Goal: Transaction & Acquisition: Purchase product/service

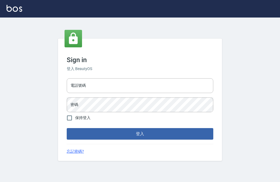
click at [77, 92] on div "電話號碼 電話號碼" at bounding box center [140, 85] width 146 height 15
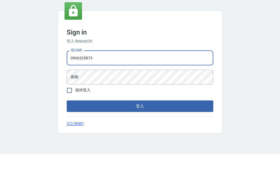
scroll to position [17, 0]
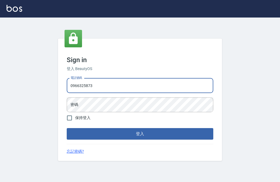
type input "0966325873"
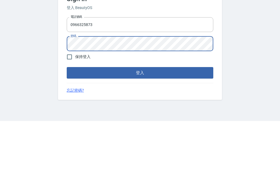
click at [105, 128] on button "登入" at bounding box center [140, 133] width 146 height 11
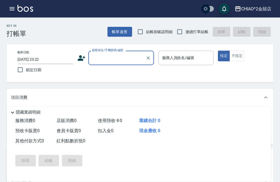
click at [114, 27] on button "帳單速查" at bounding box center [119, 32] width 25 height 10
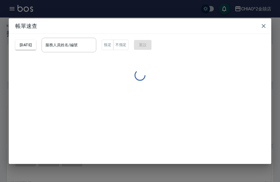
scroll to position [9, 0]
click at [36, 42] on button "2025/10/14" at bounding box center [25, 45] width 21 height 10
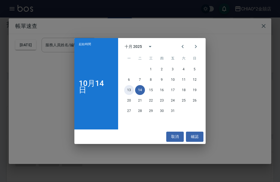
click at [129, 90] on button "13" at bounding box center [129, 90] width 10 height 10
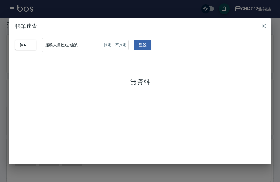
click at [32, 40] on button "2025/10/13" at bounding box center [25, 45] width 21 height 10
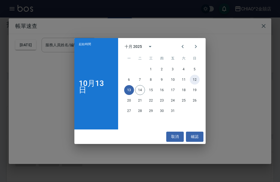
click at [199, 78] on button "12" at bounding box center [195, 80] width 10 height 10
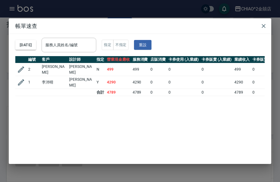
click at [125, 76] on td "4290" at bounding box center [118, 82] width 26 height 13
click at [21, 78] on icon "button" at bounding box center [21, 82] width 8 height 8
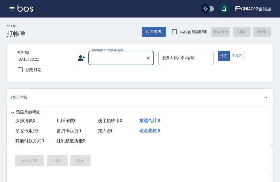
click at [150, 31] on button "帳單速查" at bounding box center [154, 32] width 25 height 10
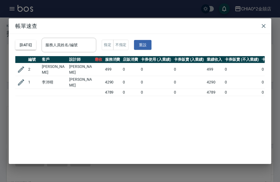
scroll to position [0, 34]
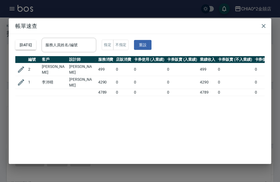
click at [265, 24] on button "button" at bounding box center [263, 25] width 11 height 11
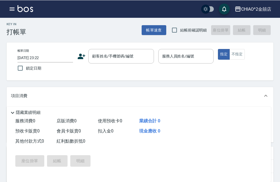
scroll to position [0, 0]
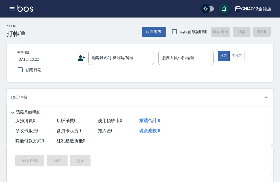
click at [60, 61] on input "2025/10/14 23:22" at bounding box center [44, 59] width 55 height 9
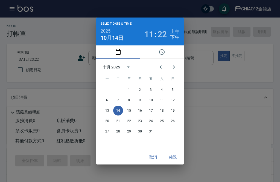
click at [116, 40] on span "10月14日" at bounding box center [112, 37] width 23 height 7
click at [121, 39] on span "10月14日" at bounding box center [112, 37] width 23 height 7
click at [116, 38] on span "10月14日" at bounding box center [112, 37] width 23 height 7
click at [107, 112] on button "13" at bounding box center [107, 110] width 10 height 10
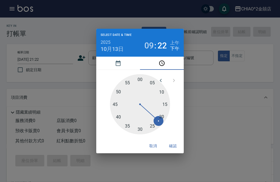
click at [141, 81] on div at bounding box center [140, 104] width 60 height 60
click at [143, 127] on div at bounding box center [140, 104] width 60 height 60
click at [138, 132] on div at bounding box center [140, 104] width 60 height 60
type input "2025/10/13 21:31"
click at [174, 145] on button "確認" at bounding box center [172, 146] width 17 height 10
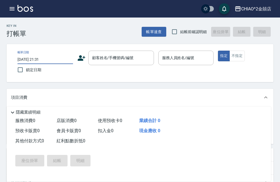
click at [119, 56] on div "顧客姓名/手機號碼/編號 顧客姓名/手機號碼/編號" at bounding box center [121, 58] width 66 height 14
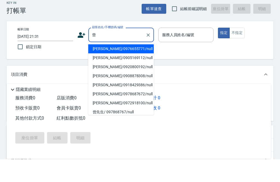
click at [128, 67] on li "曾思穎/0976655771/null" at bounding box center [121, 71] width 66 height 9
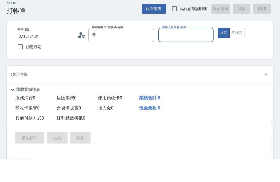
type input "曾思穎/0976655771/null"
click at [183, 53] on input "服務人員姓名/編號" at bounding box center [186, 58] width 51 height 10
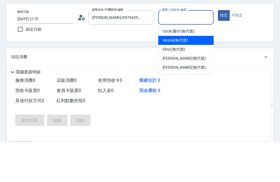
click at [177, 105] on span "Jenny (無代號)" at bounding box center [184, 108] width 43 height 6
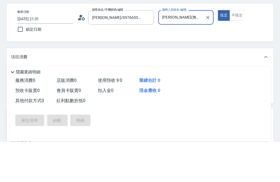
type input "Jenny(無代號)"
click at [239, 51] on button "不指定" at bounding box center [236, 56] width 15 height 11
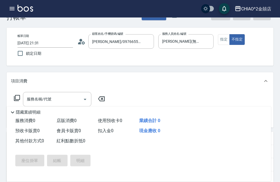
scroll to position [15, 0]
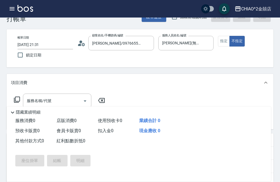
click at [71, 101] on input "服務名稱/代號" at bounding box center [52, 101] width 55 height 10
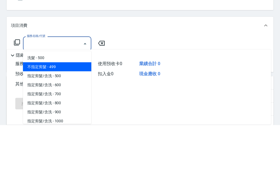
click at [74, 119] on span "不指定剪髮 - 499" at bounding box center [57, 123] width 68 height 9
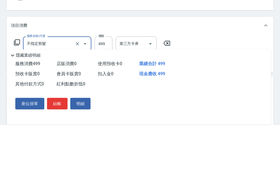
type input "不指定剪髮"
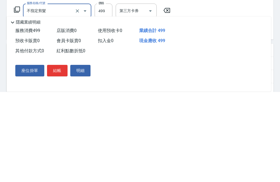
click at [15, 109] on icon at bounding box center [12, 112] width 7 height 7
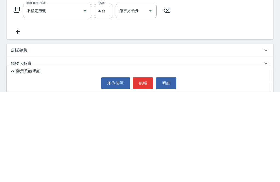
scroll to position [45, 0]
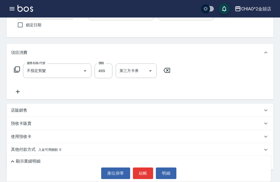
click at [63, 153] on div "其他付款方式 入金可用餘額: 0" at bounding box center [140, 149] width 267 height 13
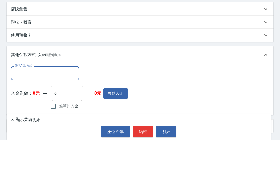
scroll to position [105, 0]
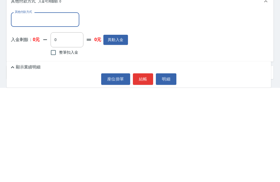
click at [60, 109] on input "其他付款方式" at bounding box center [44, 114] width 63 height 10
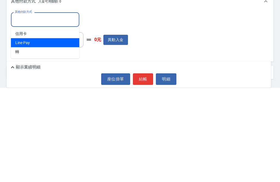
click at [62, 132] on span "Line Pay" at bounding box center [45, 136] width 68 height 9
type input "Line Pay"
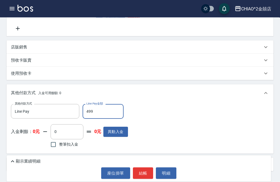
scroll to position [110, 0]
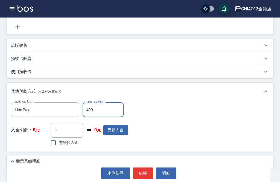
type input "499"
click at [145, 179] on button "結帳" at bounding box center [143, 172] width 20 height 11
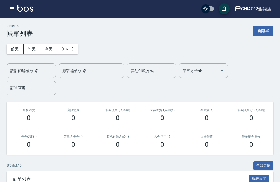
click at [22, 50] on button "前天" at bounding box center [15, 49] width 17 height 10
click at [31, 51] on button "昨天" at bounding box center [32, 49] width 17 height 10
click at [261, 31] on button "新開單" at bounding box center [263, 31] width 20 height 10
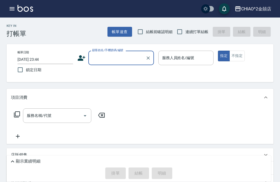
click at [121, 58] on input "顧客姓名/手機號碼/編號" at bounding box center [117, 58] width 52 height 10
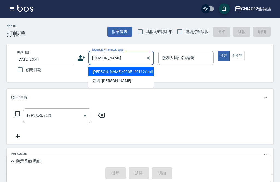
click at [139, 73] on li "曾山眉/0905169112/null" at bounding box center [121, 71] width 66 height 9
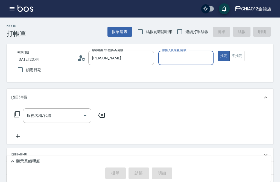
type input "曾山眉/0905169112/null"
click at [187, 58] on input "服務人員姓名/編號" at bounding box center [186, 58] width 51 height 10
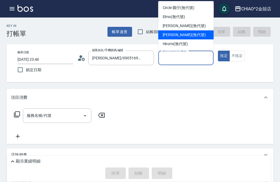
click at [183, 36] on span "Jenny (無代號)" at bounding box center [184, 35] width 43 height 6
type input "Jenny(無代號)"
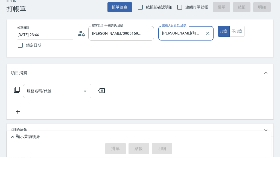
scroll to position [25, 0]
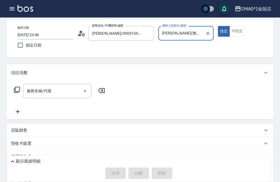
click at [52, 88] on input "服務名稱/代號" at bounding box center [52, 91] width 55 height 10
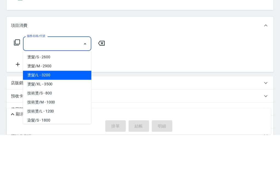
scroll to position [136, 0]
click at [57, 109] on span "燙髮/M - 2900" at bounding box center [57, 113] width 68 height 9
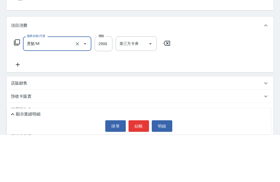
type input "燙髮/M"
click at [103, 84] on input "2900" at bounding box center [104, 91] width 18 height 15
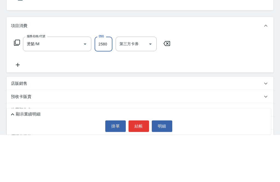
scroll to position [45, 0]
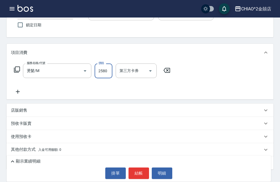
type input "2580"
click at [46, 151] on span "入金可用餘額: 0" at bounding box center [49, 150] width 23 height 4
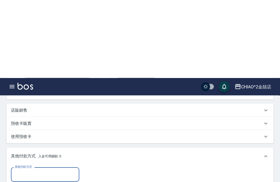
scroll to position [124, 0]
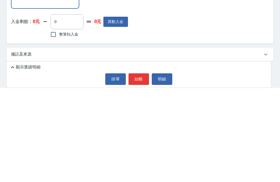
click at [55, 91] on input "其他付款方式" at bounding box center [44, 96] width 63 height 10
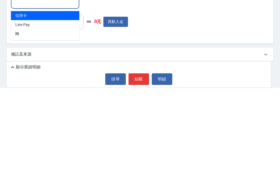
click at [49, 123] on span "轉" at bounding box center [45, 127] width 68 height 9
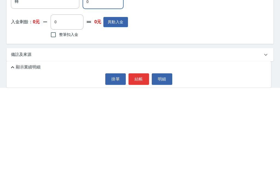
type input "轉"
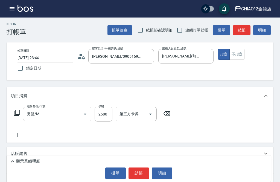
scroll to position [0, 0]
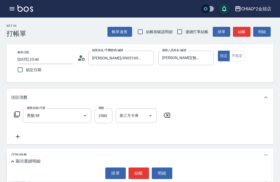
type input "2580"
click at [145, 174] on button "結帳" at bounding box center [138, 172] width 20 height 11
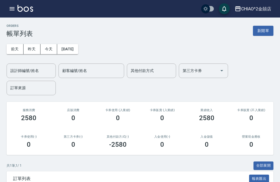
click at [262, 35] on button "新開單" at bounding box center [263, 31] width 20 height 10
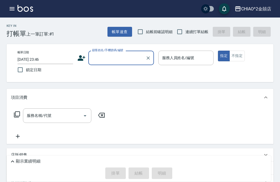
click at [130, 55] on input "顧客姓名/手機號碼/編號" at bounding box center [117, 58] width 52 height 10
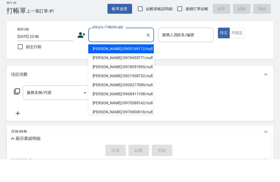
type input "ㄘ"
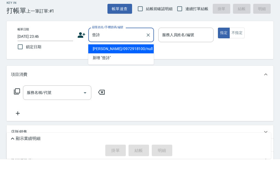
click at [137, 67] on li "曾詩涵/0972918100/null" at bounding box center [121, 71] width 66 height 9
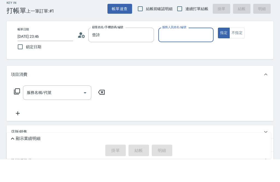
type input "曾詩涵/0972918100/null"
click at [180, 53] on input "服務人員姓名/編號" at bounding box center [186, 58] width 51 height 10
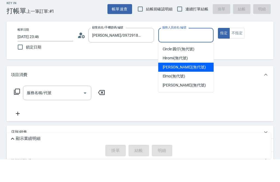
click at [176, 87] on span "Jenny (無代號)" at bounding box center [184, 90] width 43 height 6
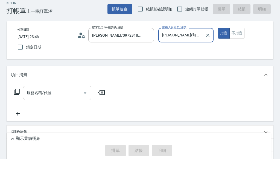
type input "Jenny(無代號)"
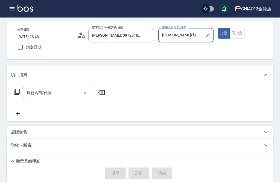
click at [72, 92] on input "服務名稱/代號" at bounding box center [52, 93] width 55 height 10
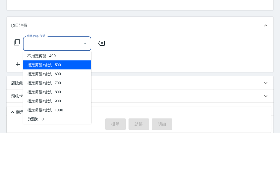
scroll to position [12, 0]
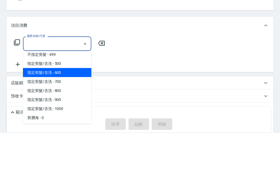
click at [74, 117] on span "指定剪髮/含洗 - 600" at bounding box center [57, 121] width 68 height 9
type input "指定剪髮/含洗"
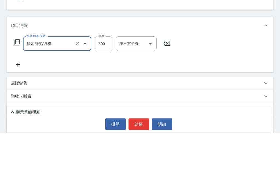
click at [19, 89] on icon at bounding box center [17, 92] width 6 height 6
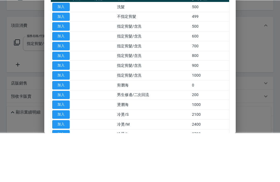
scroll to position [45, 0]
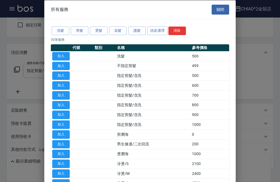
click at [32, 42] on div at bounding box center [140, 91] width 280 height 182
click at [26, 81] on div at bounding box center [140, 91] width 280 height 182
click at [218, 9] on button "關閉" at bounding box center [220, 9] width 17 height 10
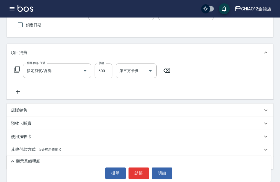
click at [17, 91] on icon at bounding box center [18, 91] width 14 height 7
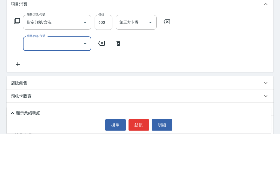
click at [60, 87] on input "服務名稱/代號" at bounding box center [52, 92] width 55 height 10
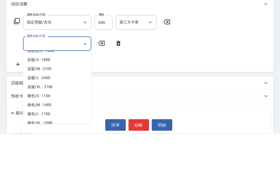
scroll to position [201, 0]
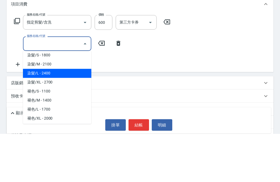
click at [61, 117] on span "染髮/L - 2400" at bounding box center [57, 121] width 68 height 9
type input "染髮/L"
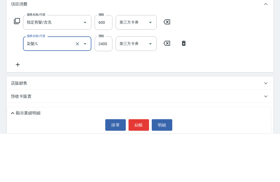
click at [105, 85] on input "2400" at bounding box center [104, 92] width 18 height 15
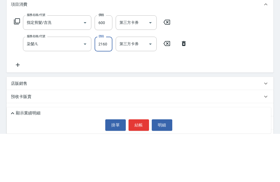
type input "2160"
click at [17, 110] on icon at bounding box center [18, 113] width 14 height 7
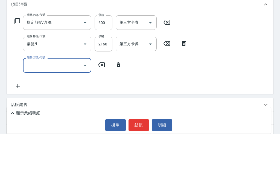
click at [66, 108] on input "服務名稱/代號" at bounding box center [52, 113] width 55 height 10
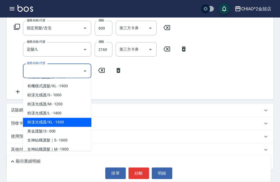
scroll to position [351, 0]
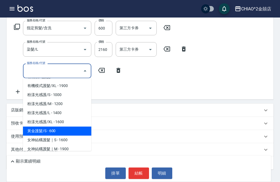
click at [56, 132] on span "黃金護髮/S - 600" at bounding box center [57, 131] width 68 height 9
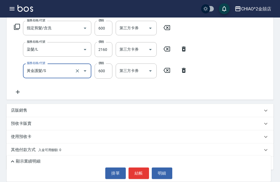
type input "黃金護髮/S"
click at [123, 150] on div "其他付款方式 入金可用餘額: 0" at bounding box center [136, 150] width 251 height 6
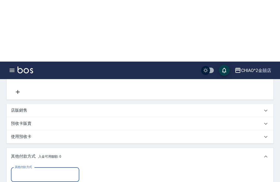
scroll to position [150, 0]
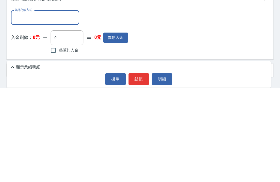
click at [36, 107] on input "其他付款方式" at bounding box center [44, 112] width 63 height 10
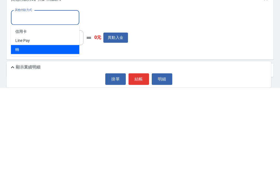
click at [21, 139] on span "轉" at bounding box center [45, 143] width 68 height 9
type input "轉"
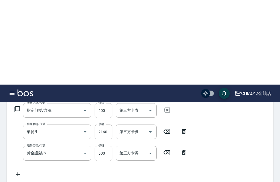
scroll to position [0, 0]
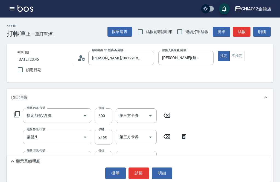
type input "3360"
click at [142, 172] on button "結帳" at bounding box center [138, 172] width 20 height 11
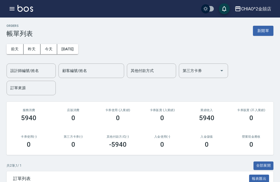
click at [258, 30] on button "新開單" at bounding box center [263, 31] width 20 height 10
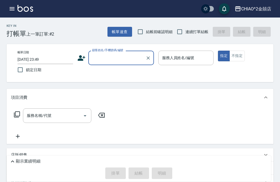
click at [112, 59] on input "顧客姓名/手機號碼/編號" at bounding box center [117, 58] width 52 height 10
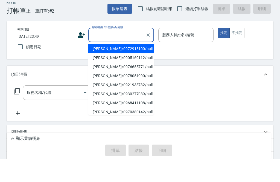
type input "ㄨ"
click at [131, 53] on input "顧客姓名/手機號碼/編號" at bounding box center [117, 58] width 52 height 10
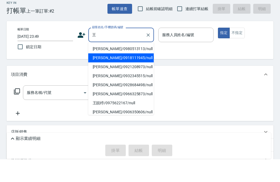
click at [126, 76] on li "王進忠/0918111945/null" at bounding box center [121, 80] width 66 height 9
type input "王進忠/0918111945/null"
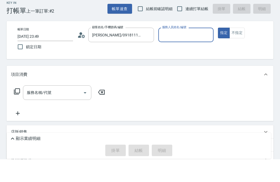
click at [180, 53] on input "服務人員姓名/編號" at bounding box center [186, 58] width 51 height 10
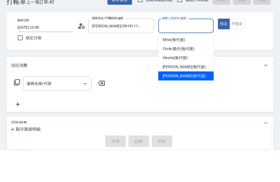
click at [173, 105] on span "Jenny (無代號)" at bounding box center [184, 108] width 43 height 6
type input "Jenny(無代號)"
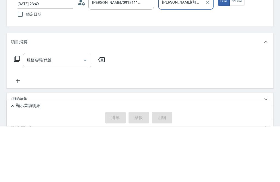
click at [71, 111] on input "服務名稱/代號" at bounding box center [52, 116] width 55 height 10
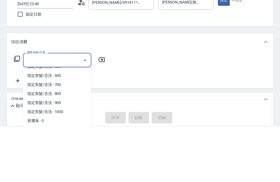
scroll to position [26, 0]
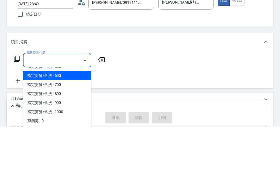
click at [69, 127] on span "指定剪髮/含洗 - 600" at bounding box center [57, 131] width 68 height 9
type input "指定剪髮/含洗"
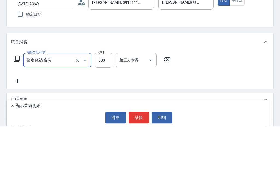
scroll to position [45, 0]
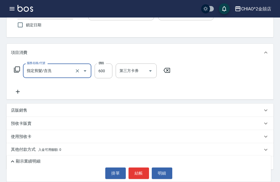
click at [112, 151] on div "其他付款方式 入金可用餘額: 0" at bounding box center [136, 149] width 251 height 6
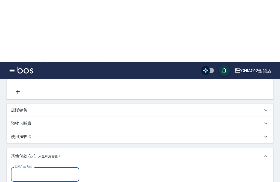
scroll to position [107, 0]
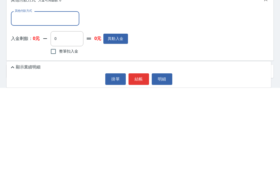
click at [66, 108] on input "其他付款方式" at bounding box center [44, 113] width 63 height 10
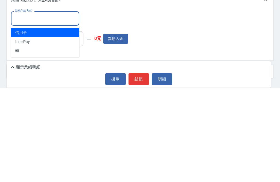
click at [107, 105] on div "其他付款方式 其他付款方式" at bounding box center [69, 112] width 117 height 14
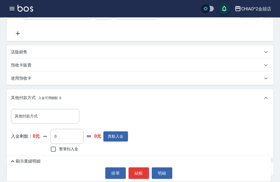
click at [268, 98] on icon at bounding box center [265, 98] width 7 height 7
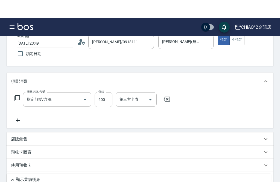
scroll to position [0, 0]
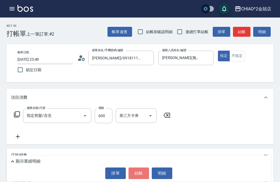
click at [140, 174] on button "結帳" at bounding box center [138, 172] width 20 height 11
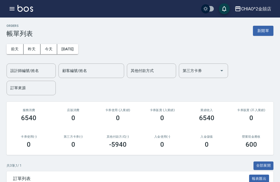
click at [75, 47] on button "2025/10/14" at bounding box center [67, 49] width 21 height 10
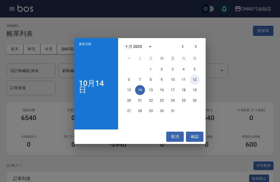
click at [197, 78] on button "12" at bounding box center [195, 80] width 10 height 10
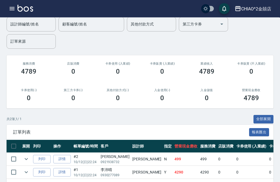
scroll to position [47, 0]
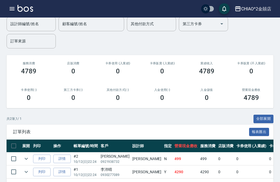
click at [131, 174] on td "Jenny" at bounding box center [147, 171] width 32 height 13
click at [119, 171] on td "李沛晴 0930277089" at bounding box center [115, 171] width 32 height 13
